Goal: Task Accomplishment & Management: Manage account settings

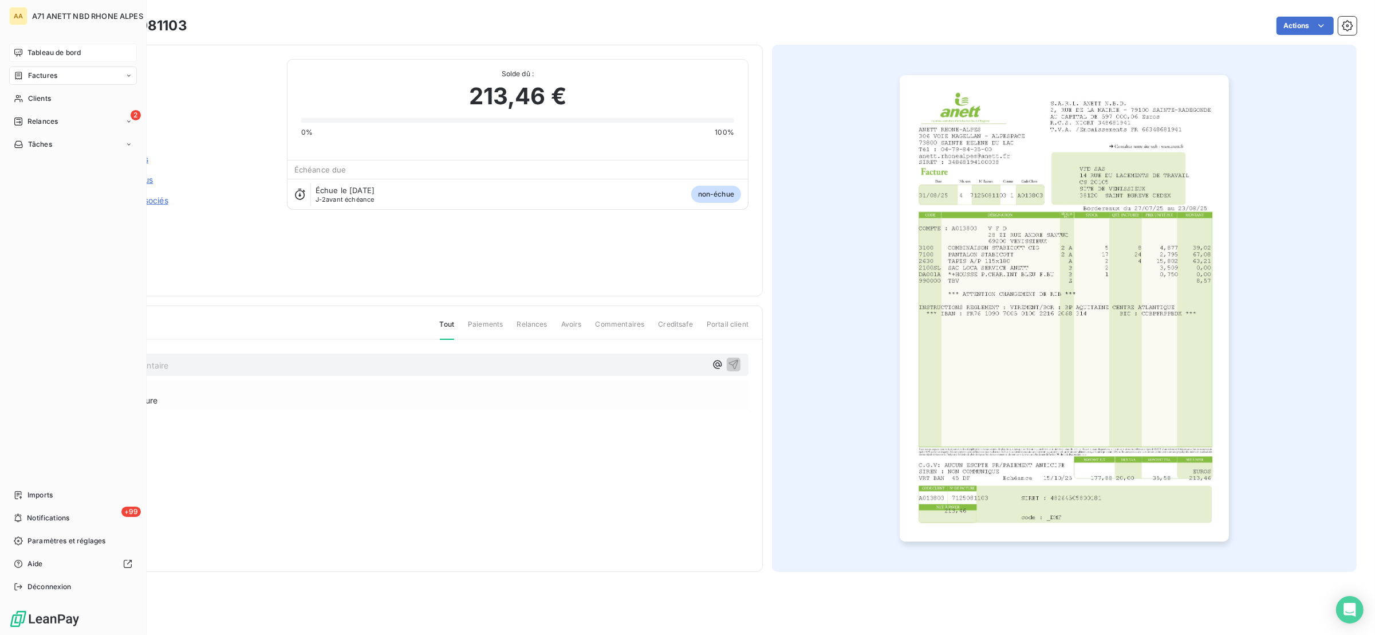
click at [66, 50] on span "Tableau de bord" at bounding box center [53, 53] width 53 height 10
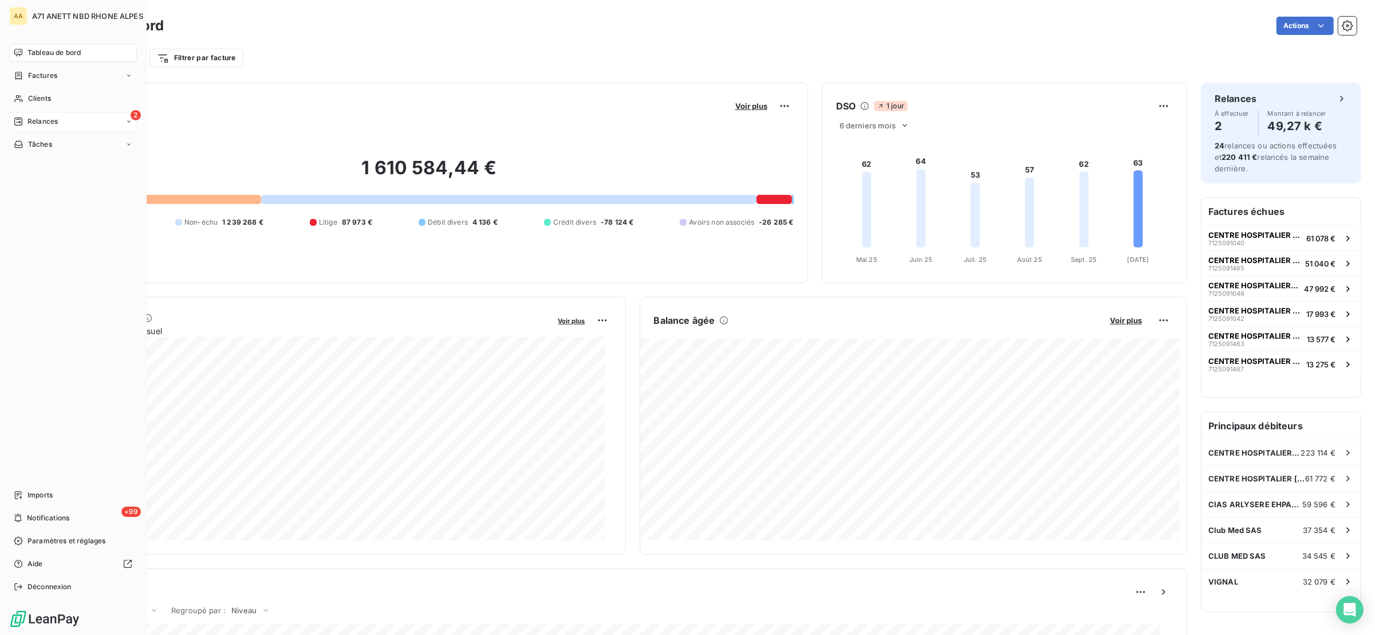
click at [30, 123] on span "Relances" at bounding box center [42, 121] width 30 height 10
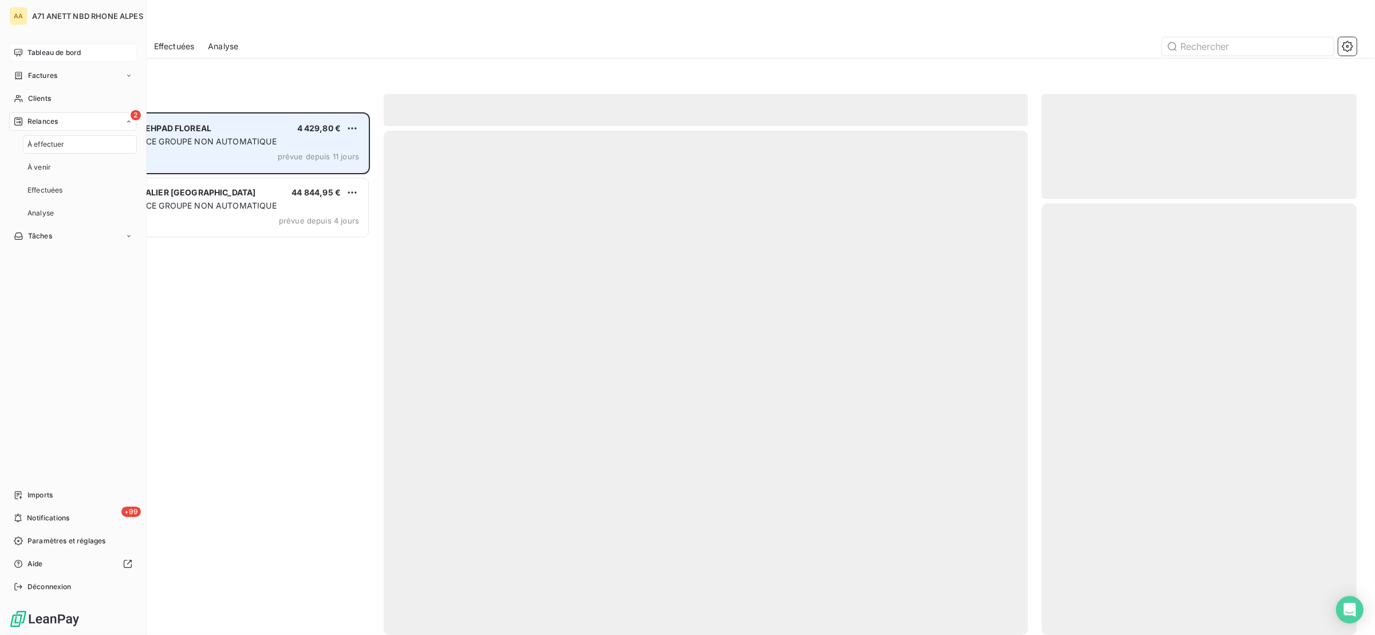
scroll to position [510, 302]
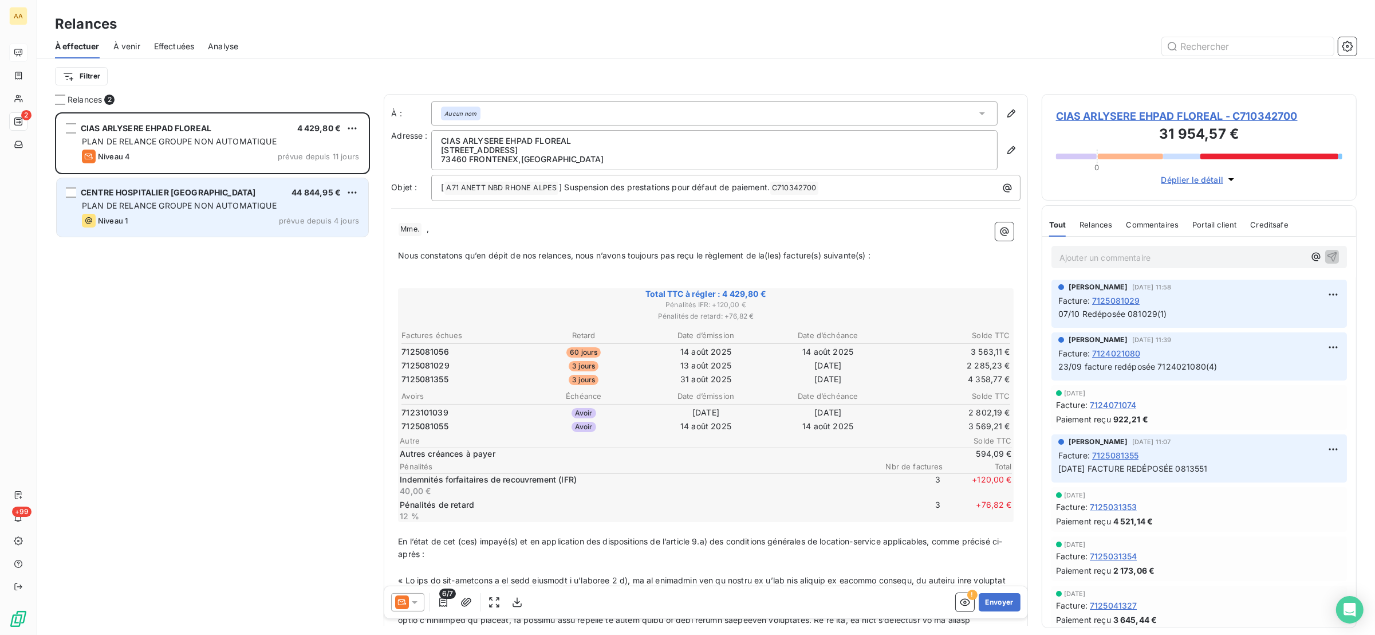
click at [181, 218] on div "Niveau 1 prévue depuis 4 jours" at bounding box center [220, 221] width 277 height 14
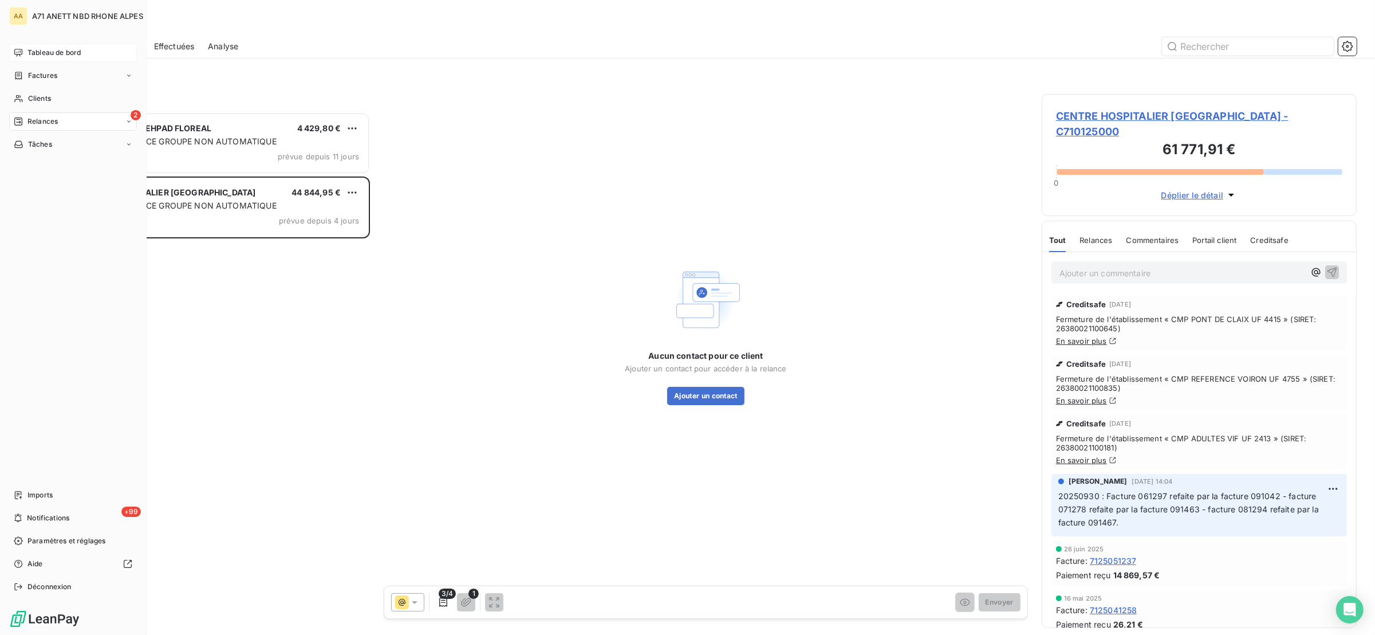
click at [26, 51] on div "Tableau de bord" at bounding box center [73, 53] width 128 height 18
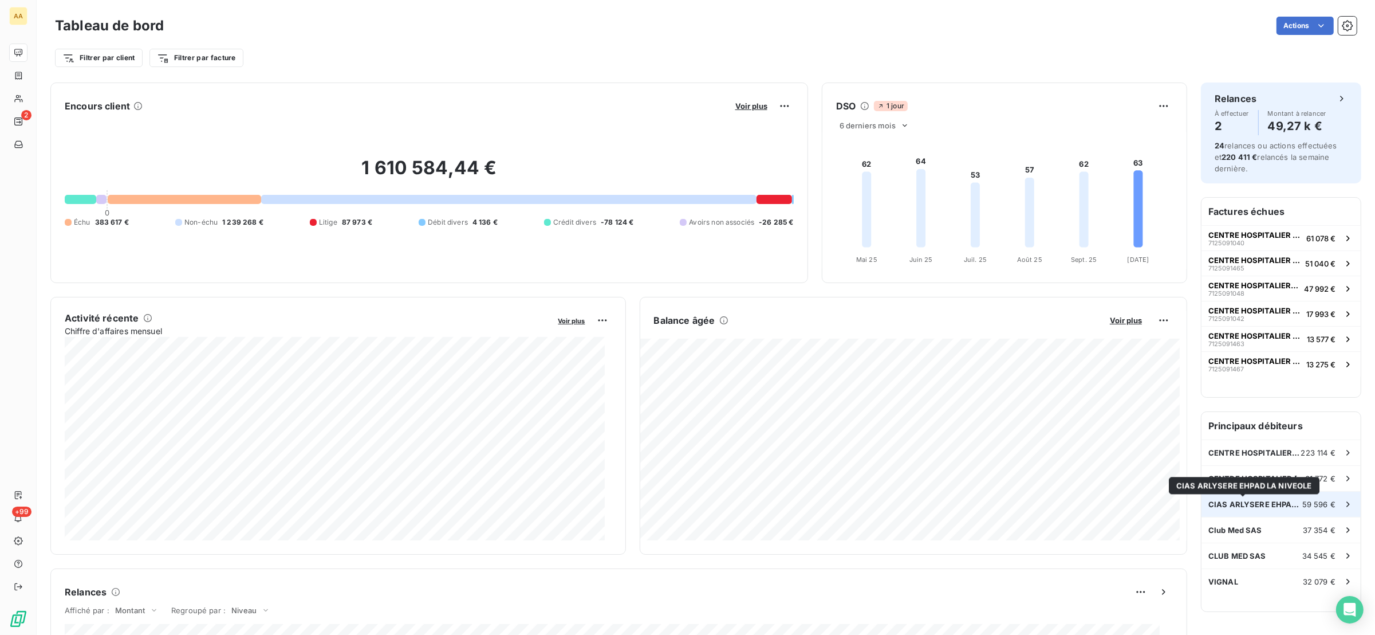
click at [1266, 502] on span "CIAS ARLYSERE EHPAD LA NIVEOLE" at bounding box center [1256, 504] width 94 height 9
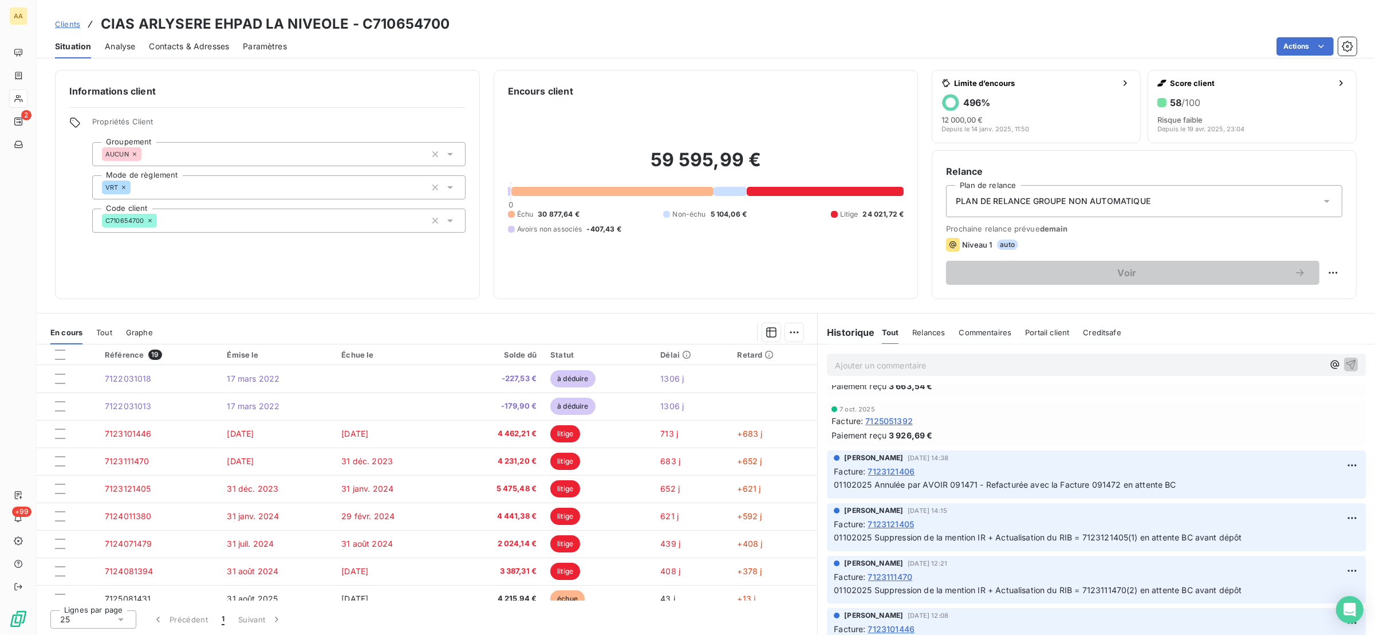
scroll to position [85, 0]
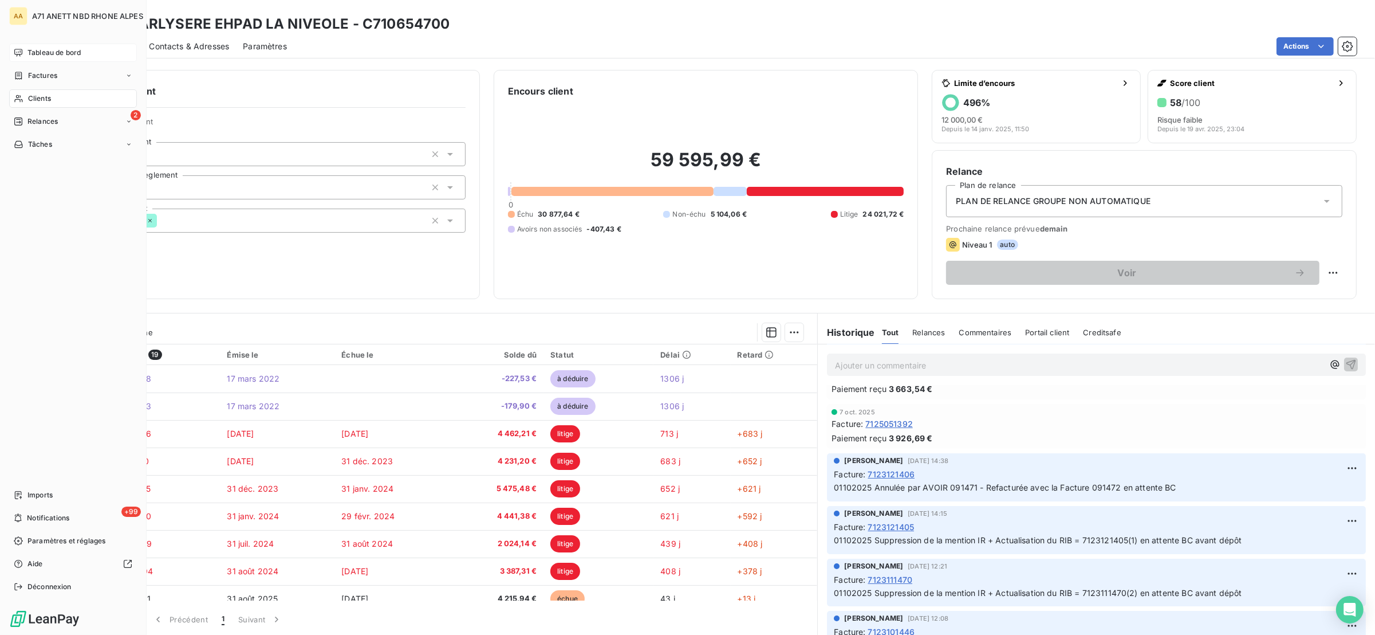
click at [27, 54] on span "Tableau de bord" at bounding box center [53, 53] width 53 height 10
